Goal: Book appointment/travel/reservation

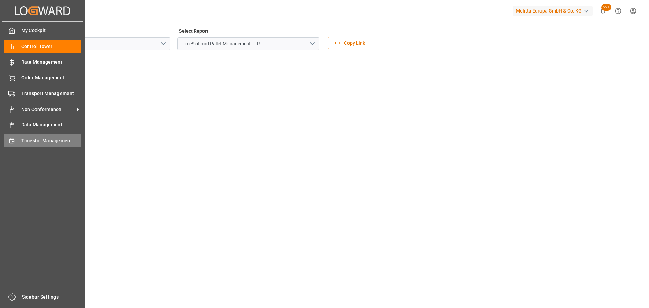
click at [20, 137] on div "Timeslot Management Timeslot Management" at bounding box center [43, 140] width 78 height 13
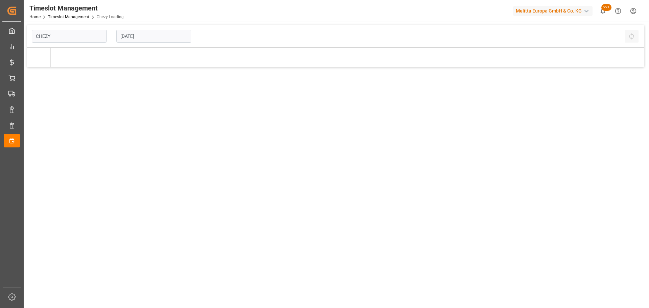
type input "Chezy Loading"
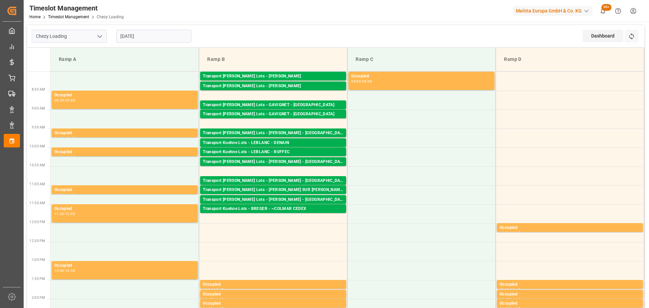
click at [170, 35] on input "[DATE]" at bounding box center [153, 36] width 75 height 13
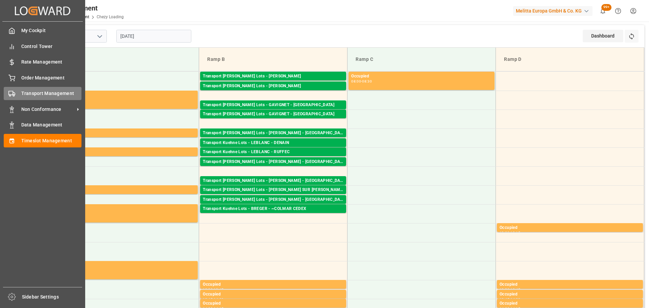
click at [28, 93] on span "Transport Management" at bounding box center [51, 93] width 61 height 7
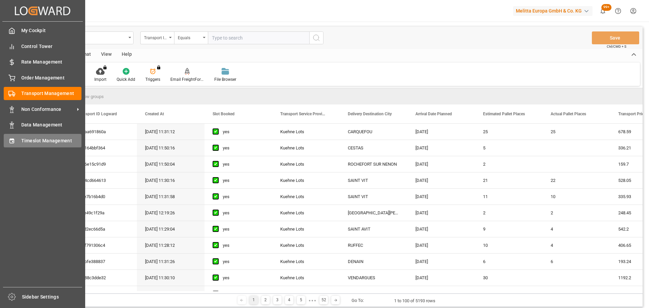
click at [17, 140] on div "Timeslot Management Timeslot Management" at bounding box center [43, 140] width 78 height 13
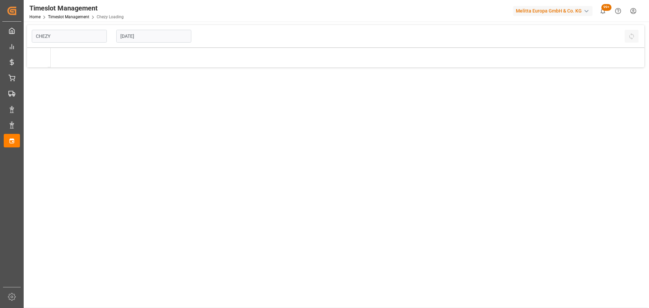
type input "Chezy Loading"
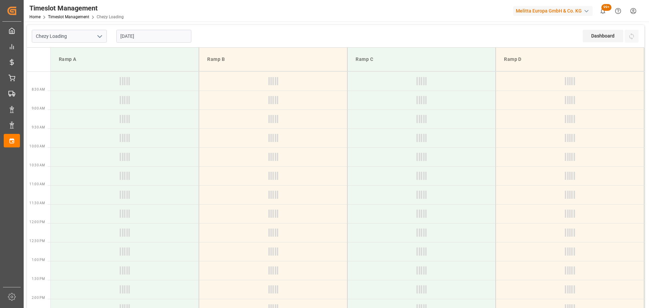
click at [152, 34] on input "[DATE]" at bounding box center [153, 36] width 75 height 13
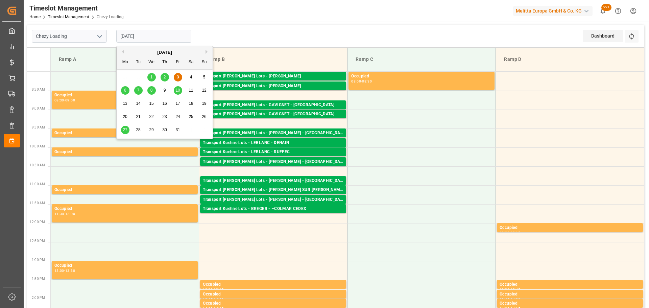
click at [125, 91] on span "6" at bounding box center [125, 90] width 2 height 5
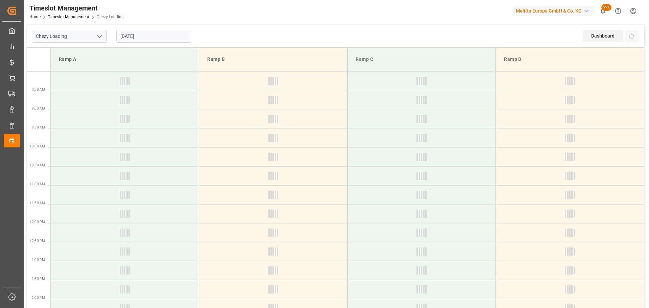
type input "[DATE]"
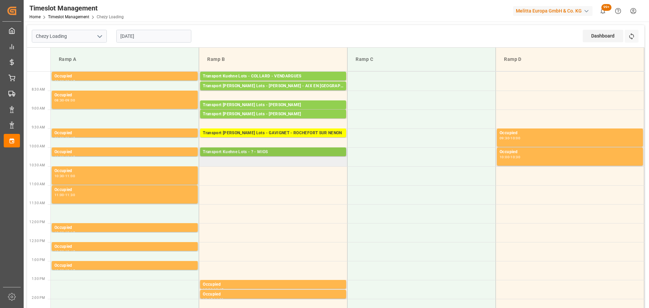
click at [219, 148] on div "Transport [PERSON_NAME] Lots - ? - MIOS Pallets: 16,TU: 28,City: MIOS,Arrival: …" at bounding box center [273, 151] width 146 height 9
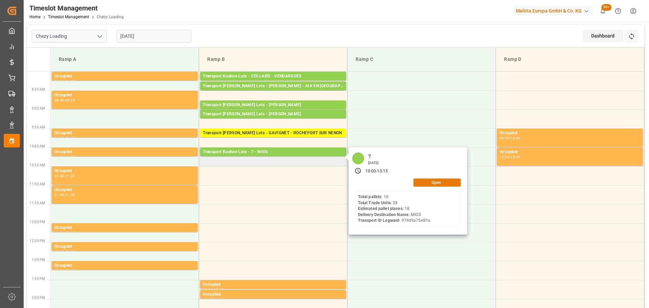
click at [439, 180] on button "Open" at bounding box center [437, 183] width 47 height 8
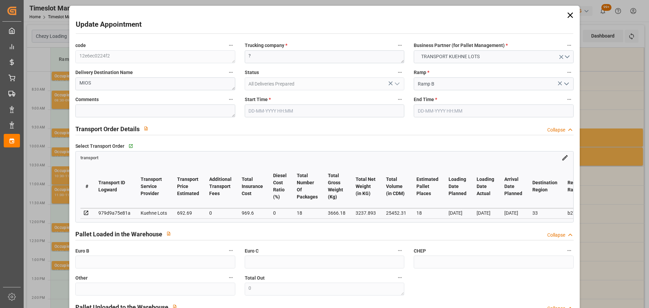
type input "[DATE] 10:00"
type input "[DATE] 10:15"
type input "[DATE] 12:50"
type input "[DATE] 11:30"
type input "[DATE]"
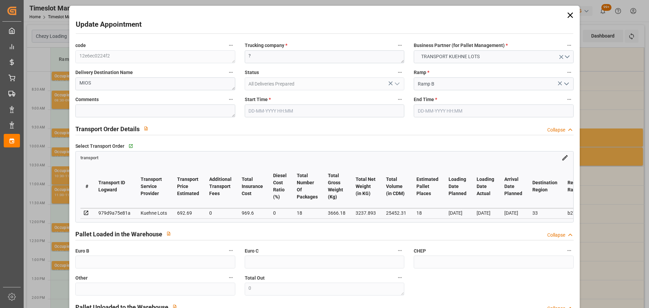
type input "[DATE]"
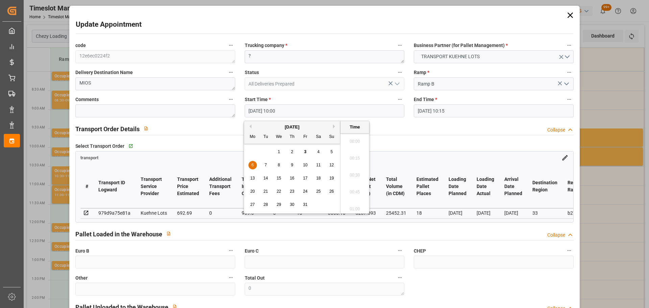
click at [275, 111] on input "[DATE] 10:00" at bounding box center [325, 111] width 160 height 13
click at [278, 164] on span "8" at bounding box center [279, 165] width 2 height 5
type input "[DATE] 10:00"
drag, startPoint x: 358, startPoint y: 171, endPoint x: 440, endPoint y: 111, distance: 101.6
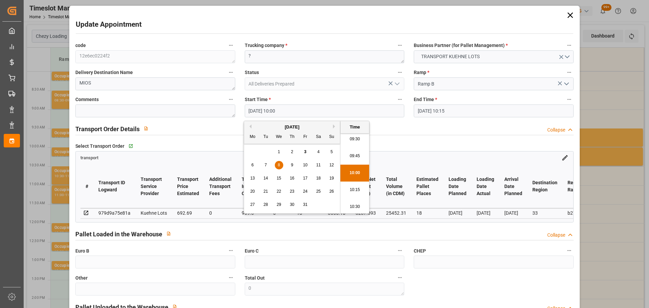
click at [358, 170] on li "10:00" at bounding box center [355, 173] width 29 height 17
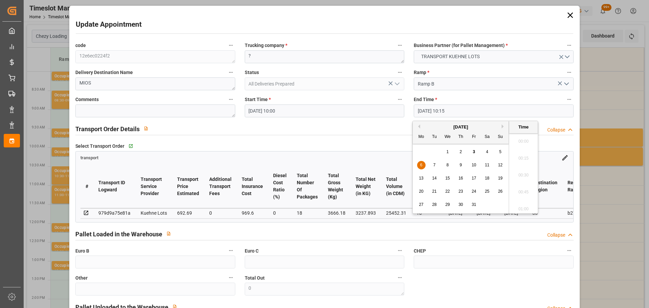
click at [444, 108] on input "[DATE] 10:15" at bounding box center [494, 111] width 160 height 13
click at [446, 164] on div "8" at bounding box center [448, 165] width 8 height 8
type input "[DATE] 10:15"
click at [528, 173] on li "10:15" at bounding box center [523, 173] width 29 height 17
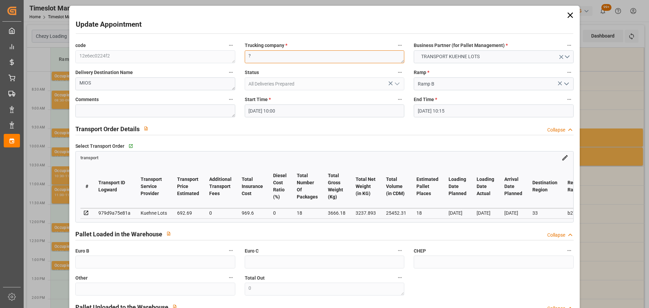
click at [317, 59] on textarea "?" at bounding box center [325, 56] width 160 height 13
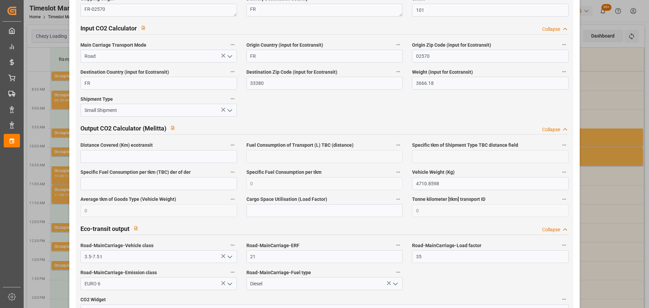
scroll to position [1128, 0]
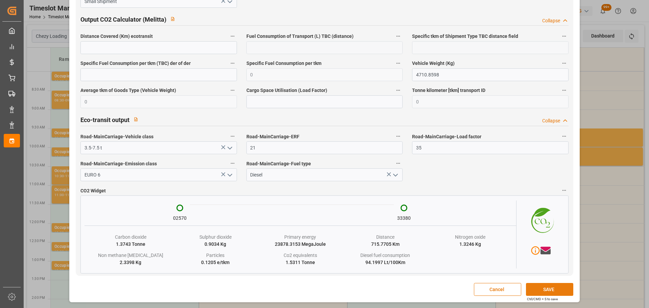
type textarea "BREGER"
click at [537, 290] on button "SAVE" at bounding box center [549, 289] width 47 height 13
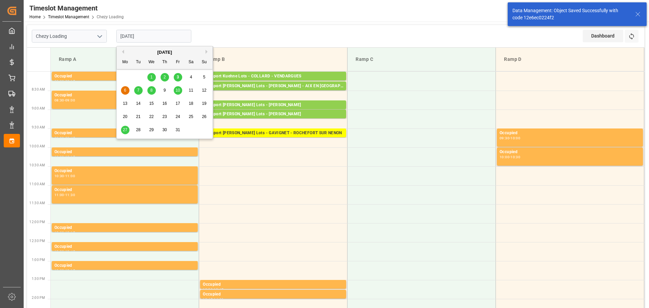
click at [144, 32] on input "[DATE]" at bounding box center [153, 36] width 75 height 13
click at [136, 91] on div "7" at bounding box center [138, 91] width 8 height 8
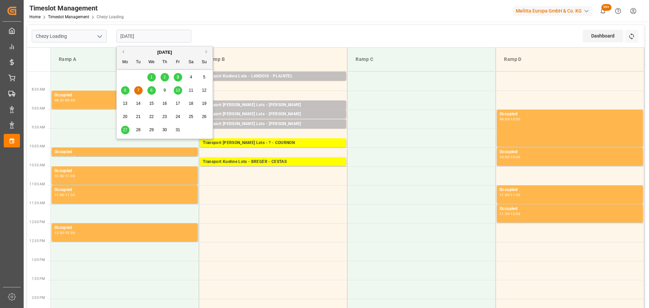
click at [124, 31] on input "[DATE]" at bounding box center [153, 36] width 75 height 13
click at [149, 90] on div "8" at bounding box center [151, 91] width 8 height 8
type input "[DATE]"
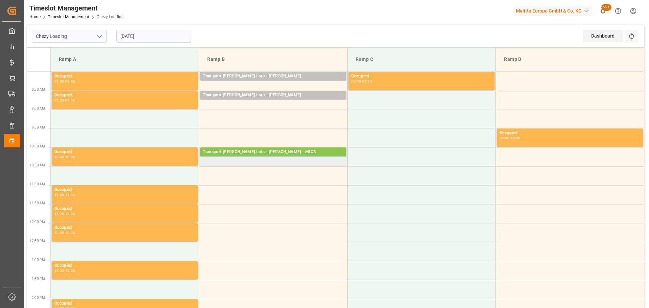
click at [253, 150] on div "Transport [PERSON_NAME] Lots - [PERSON_NAME] - MIOS" at bounding box center [273, 152] width 141 height 7
